Goal: Transaction & Acquisition: Purchase product/service

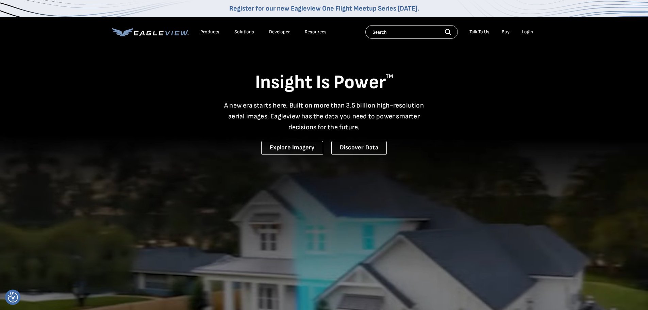
click at [528, 36] on li "Login" at bounding box center [528, 32] width 18 height 10
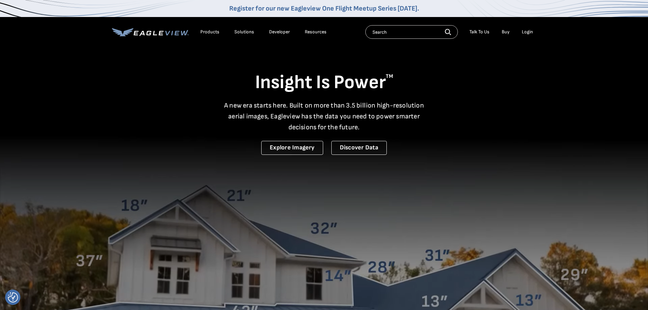
click at [528, 34] on div "Login" at bounding box center [527, 32] width 11 height 6
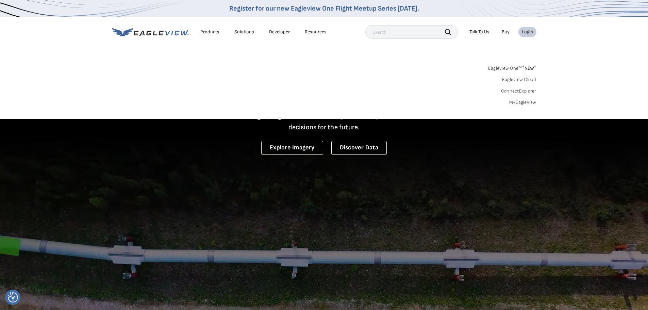
click at [524, 101] on link "MyEagleview" at bounding box center [523, 102] width 27 height 6
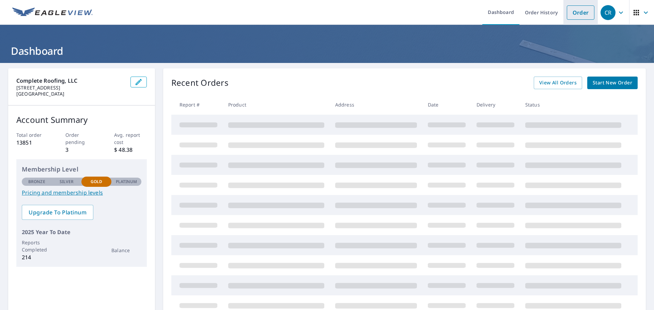
click at [578, 12] on link "Order" at bounding box center [580, 12] width 28 height 14
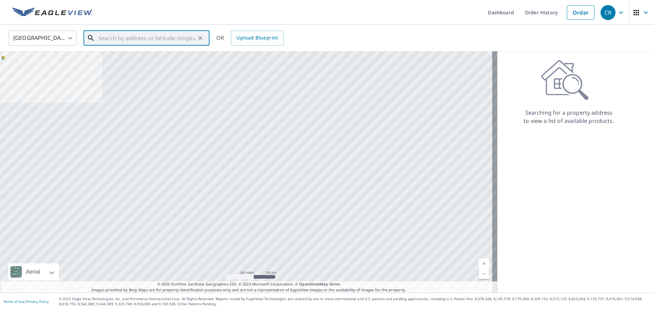
click at [121, 39] on input "text" at bounding box center [146, 38] width 97 height 19
paste input "525 Dorchester Crossing, Duluth GA 30097"
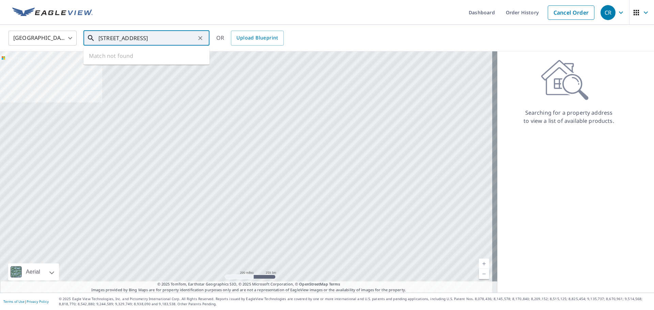
scroll to position [0, 14]
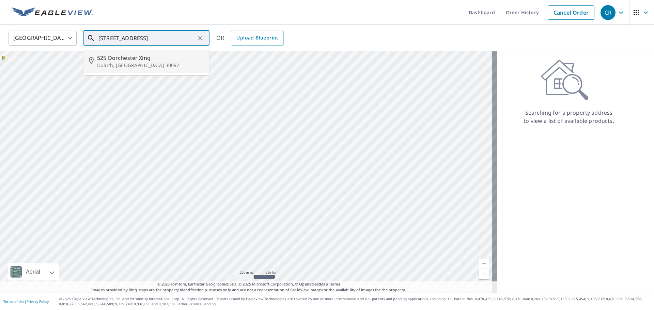
click at [117, 64] on p "Duluth, GA 30097" at bounding box center [150, 65] width 107 height 7
type input "525 Dorchester Xing Duluth, GA 30097"
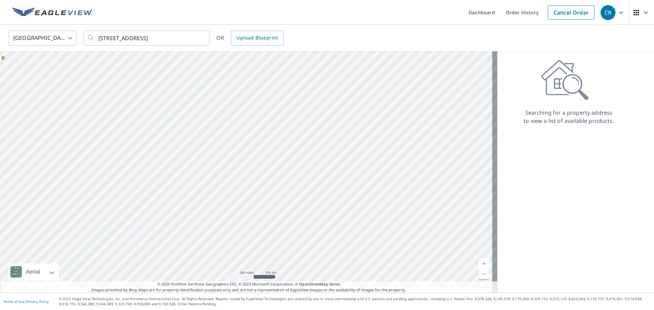
scroll to position [0, 0]
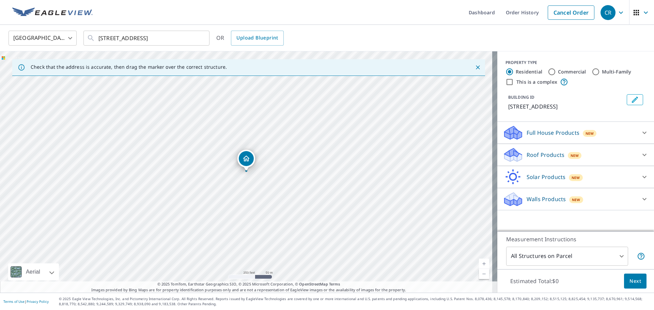
click at [526, 152] on p "Roof Products" at bounding box center [545, 155] width 38 height 8
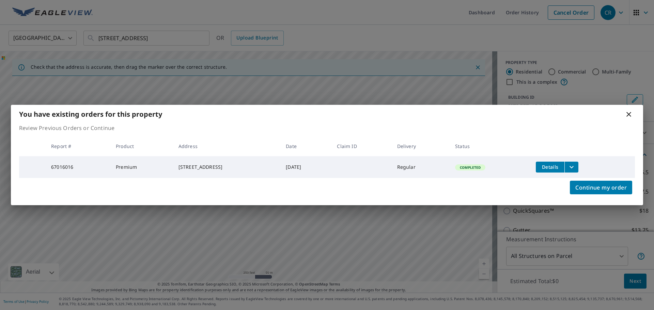
click at [628, 112] on icon at bounding box center [628, 114] width 5 height 5
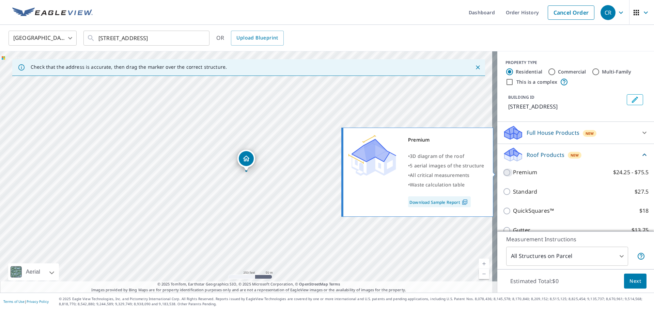
click at [502, 174] on input "Premium $24.25 - $75.5" at bounding box center [507, 172] width 10 height 8
checkbox input "true"
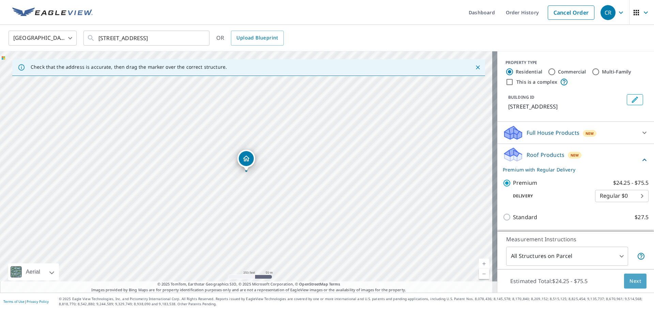
click at [629, 281] on span "Next" at bounding box center [635, 281] width 12 height 9
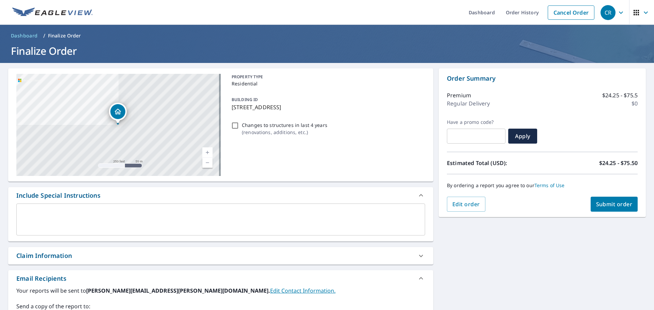
click at [611, 204] on span "Submit order" at bounding box center [614, 203] width 36 height 7
checkbox input "true"
